Goal: Navigation & Orientation: Find specific page/section

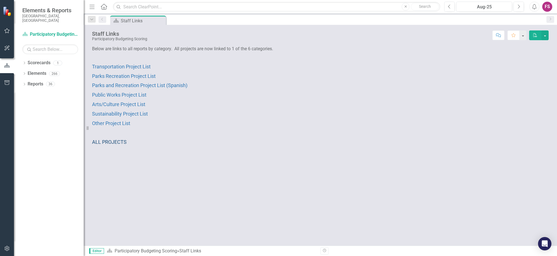
click at [112, 140] on span "ALL PROJECTS" at bounding box center [109, 142] width 35 height 6
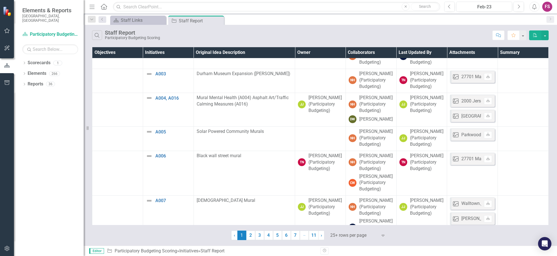
scroll to position [39, 0]
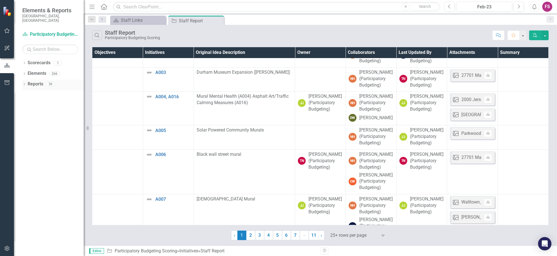
click at [33, 81] on link "Reports" at bounding box center [36, 84] width 16 height 6
click at [28, 81] on link "Reports" at bounding box center [36, 84] width 16 height 6
click at [25, 83] on icon "Dropdown" at bounding box center [24, 84] width 4 height 3
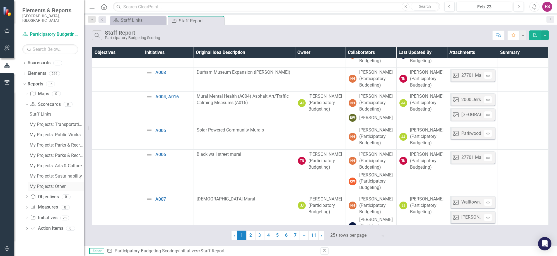
click at [43, 184] on div "My Projects: Other" at bounding box center [57, 186] width 54 height 5
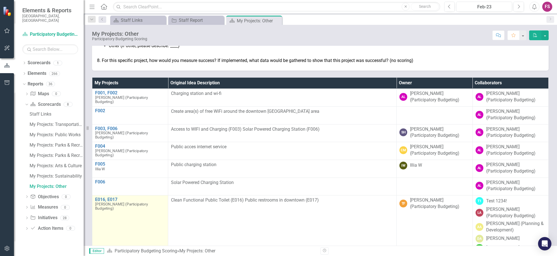
scroll to position [196, 0]
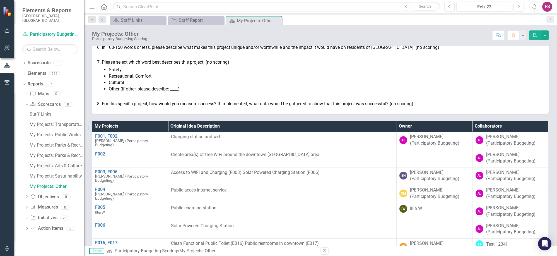
click at [60, 163] on div "My Projects: Arts & Culture" at bounding box center [57, 165] width 54 height 5
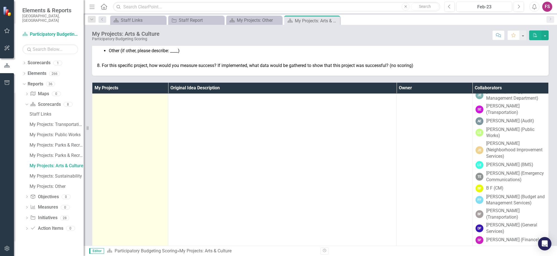
scroll to position [2261, 0]
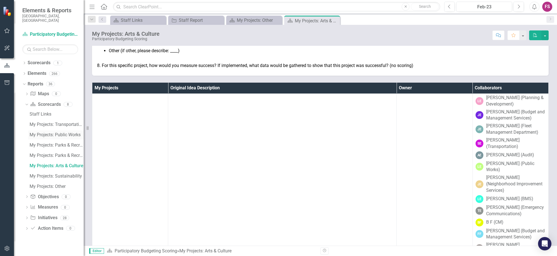
click at [47, 132] on div "My Projects: Public Works" at bounding box center [57, 134] width 54 height 5
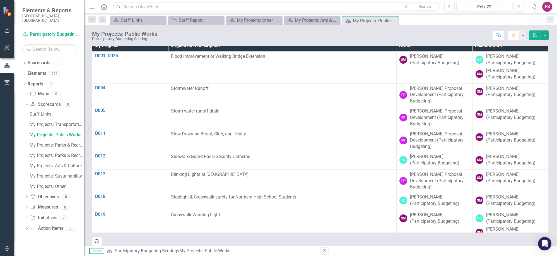
scroll to position [275, 0]
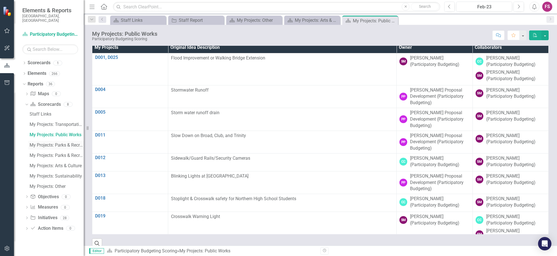
click at [58, 142] on div "My Projects: Parks & Recreation" at bounding box center [57, 144] width 54 height 5
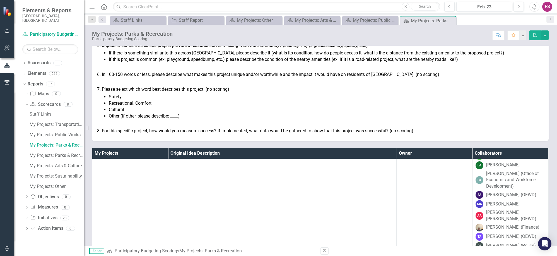
scroll to position [60, 0]
